Goal: Task Accomplishment & Management: Manage account settings

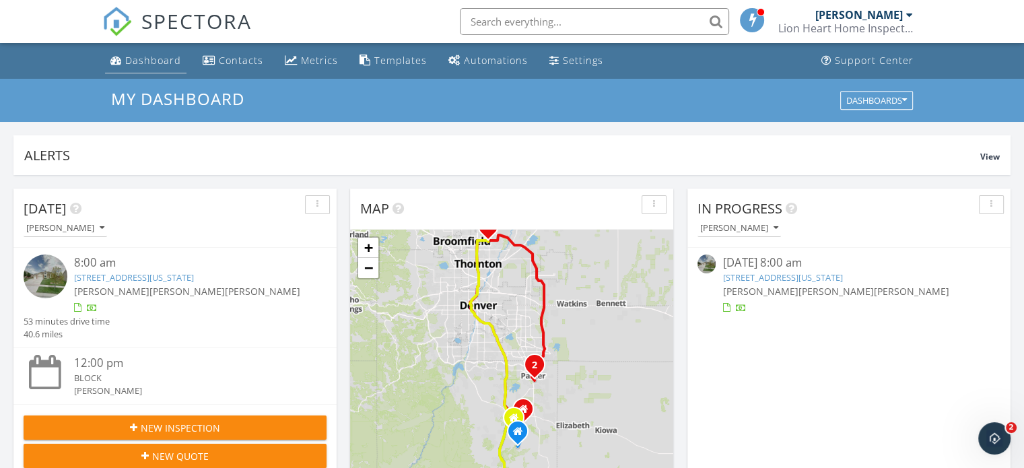
scroll to position [1246, 1045]
click at [132, 64] on div "Dashboard" at bounding box center [153, 60] width 56 height 13
click at [571, 54] on div "Settings" at bounding box center [583, 60] width 40 height 13
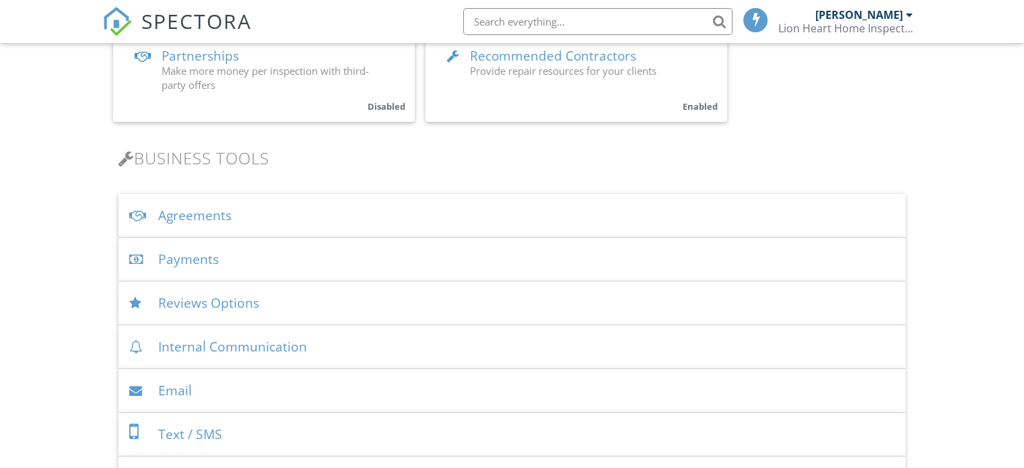
click at [176, 264] on div "Payments" at bounding box center [511, 260] width 787 height 44
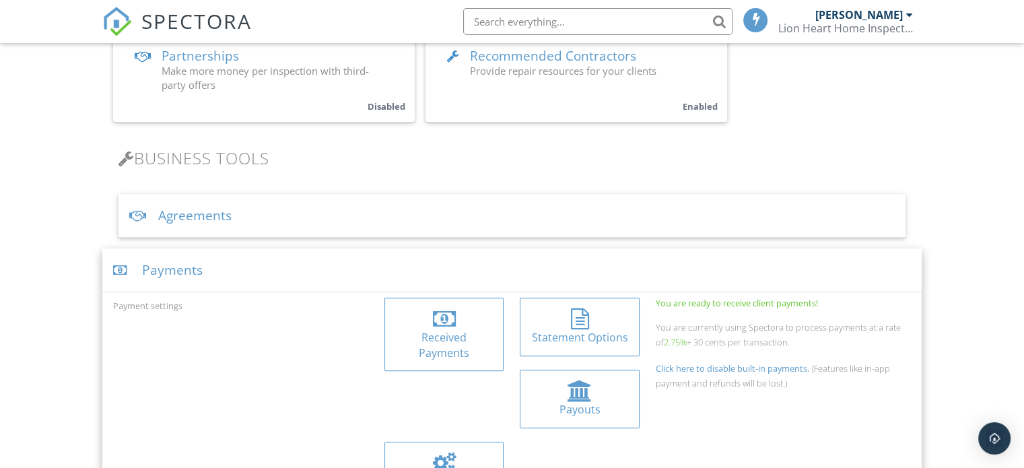
click at [446, 322] on div at bounding box center [444, 319] width 23 height 22
